Goal: Task Accomplishment & Management: Manage account settings

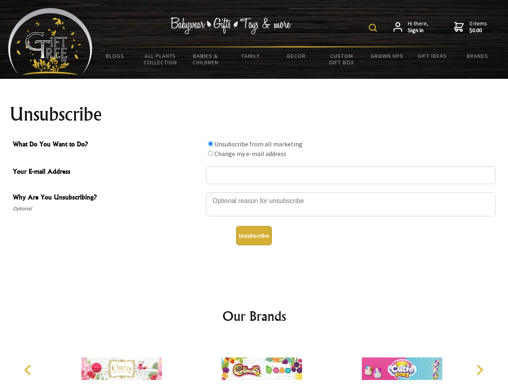
click at [374, 28] on img at bounding box center [373, 28] width 8 height 8
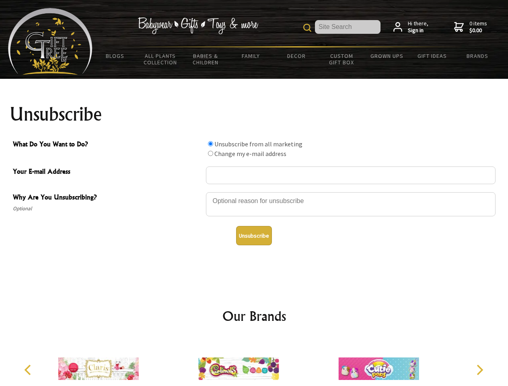
click at [254, 192] on div at bounding box center [351, 205] width 290 height 28
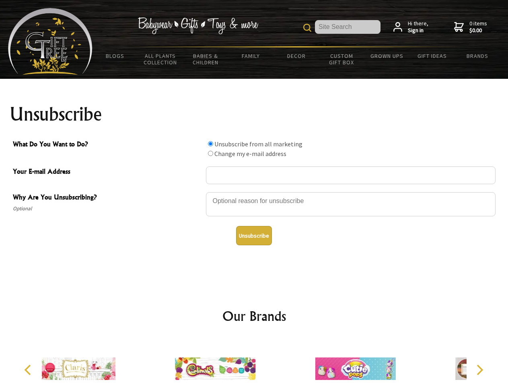
click at [210, 144] on input "What Do You Want to Do?" at bounding box center [210, 143] width 5 height 5
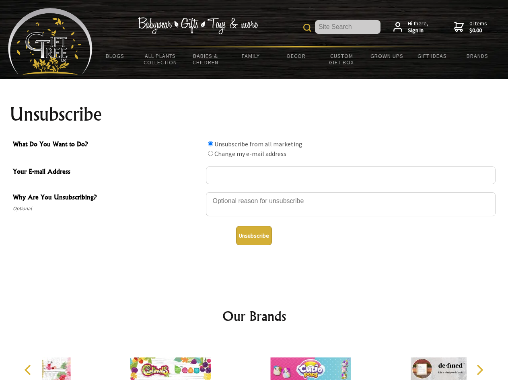
click at [210, 153] on input "What Do You Want to Do?" at bounding box center [210, 153] width 5 height 5
radio input "true"
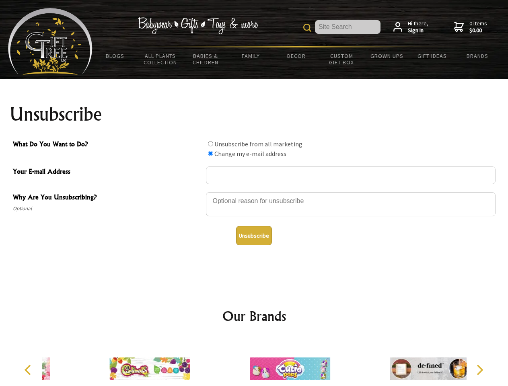
click at [254, 236] on button "Unsubscribe" at bounding box center [254, 235] width 36 height 19
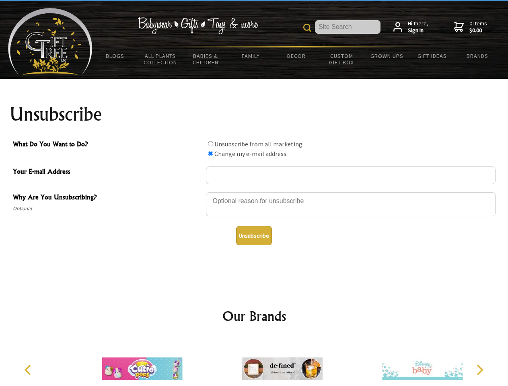
click at [29, 370] on icon "Previous" at bounding box center [28, 370] width 10 height 10
click at [479, 370] on icon "Next" at bounding box center [479, 370] width 10 height 10
